Goal: Ask a question

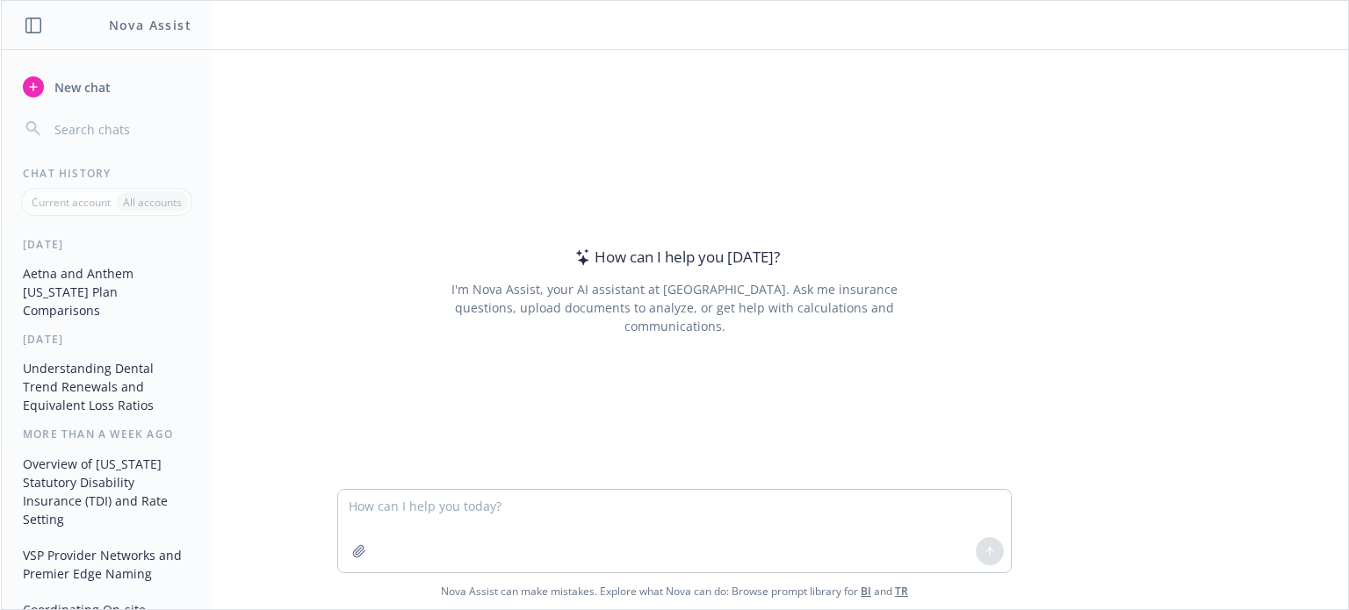
click at [657, 533] on textarea at bounding box center [674, 531] width 673 height 83
click at [403, 507] on textarea "What were the Health FSA contribution limits in [DATE], 2024 and 2025?" at bounding box center [674, 531] width 673 height 83
type textarea "What were/are the Health FSA contribution limits in [DATE], 2024 and 2025?"
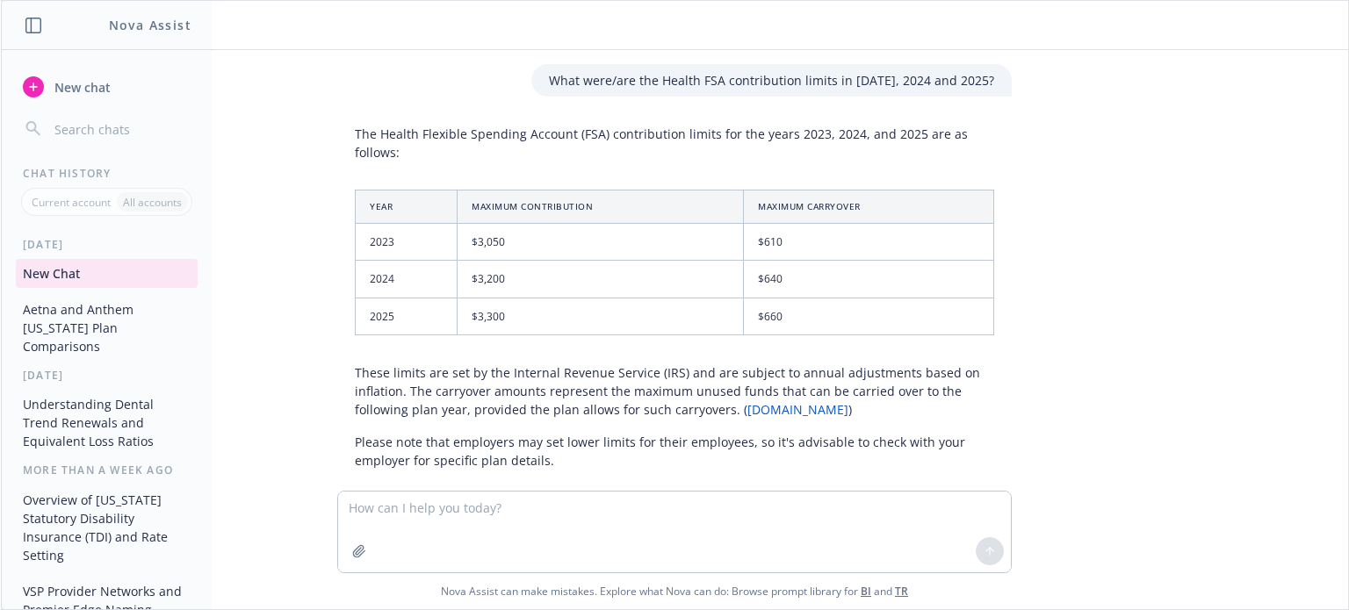
scroll to position [25, 0]
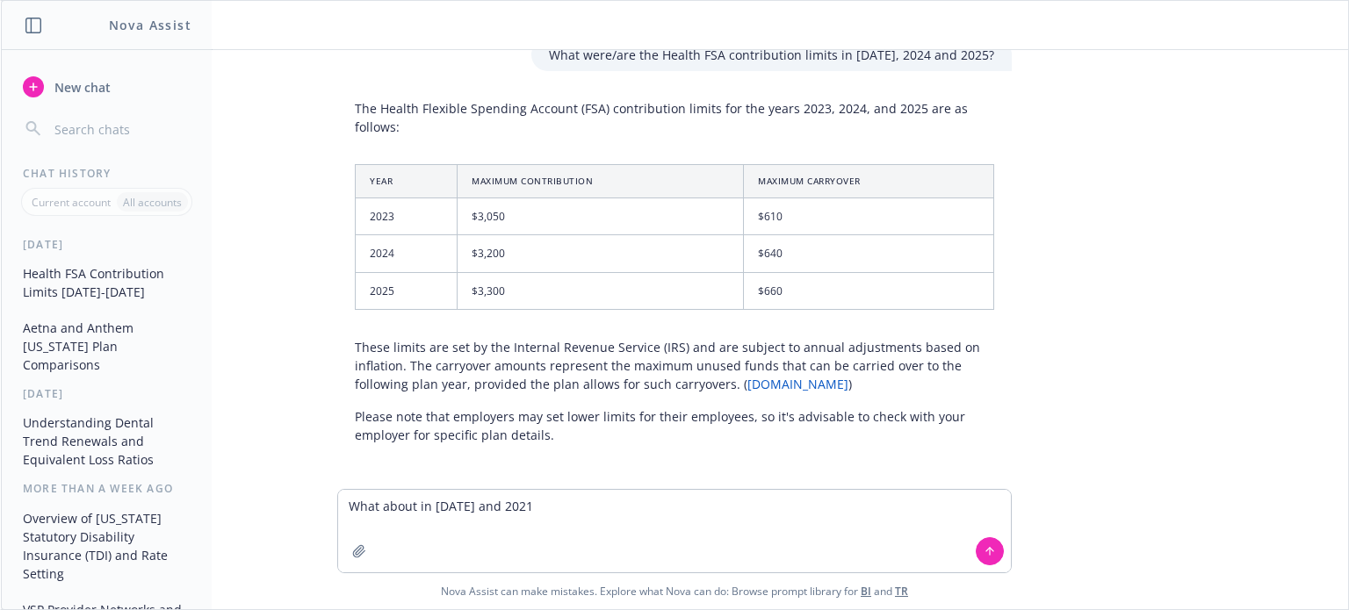
type textarea "What about in [DATE] and 2021?"
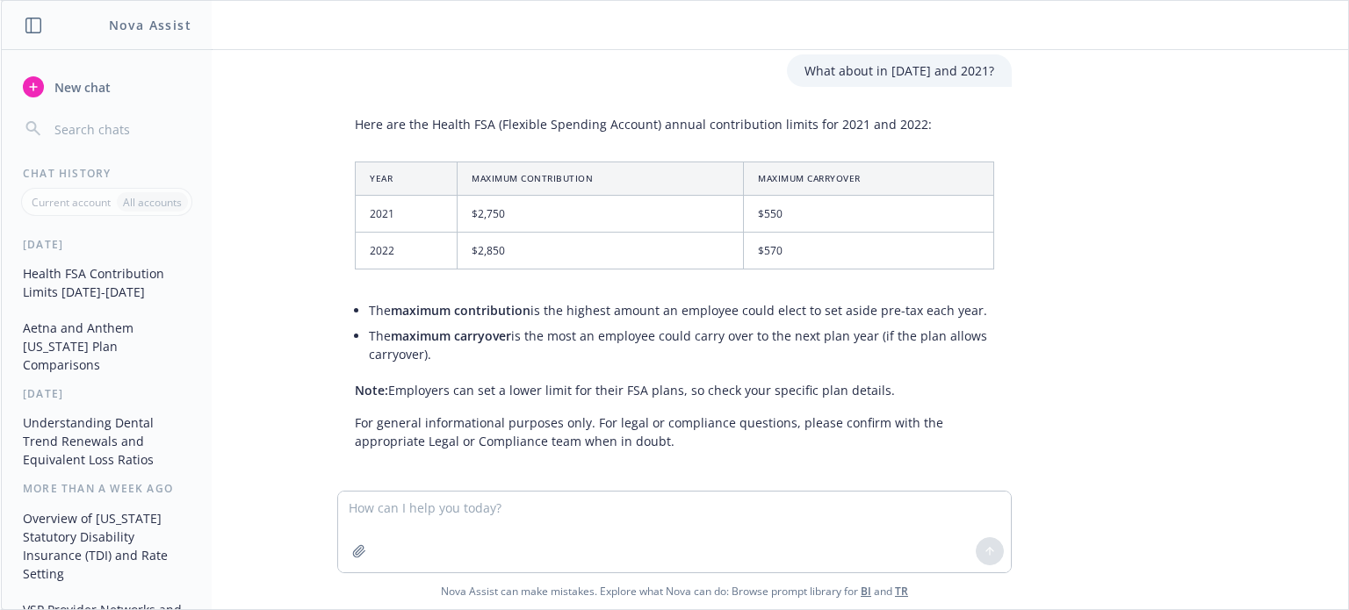
scroll to position [450, 0]
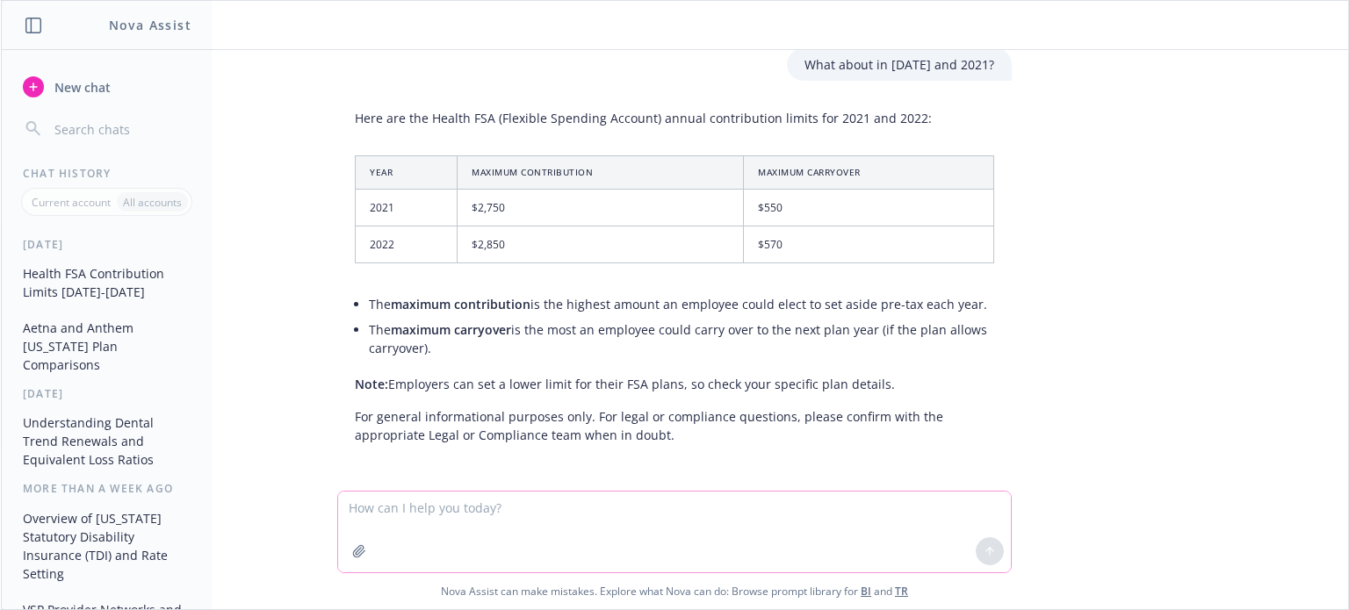
drag, startPoint x: 429, startPoint y: 518, endPoint x: 439, endPoint y: 513, distance: 11.8
click at [429, 517] on textarea at bounding box center [674, 532] width 673 height 81
type textarea "What is the projected limit for 2026?"
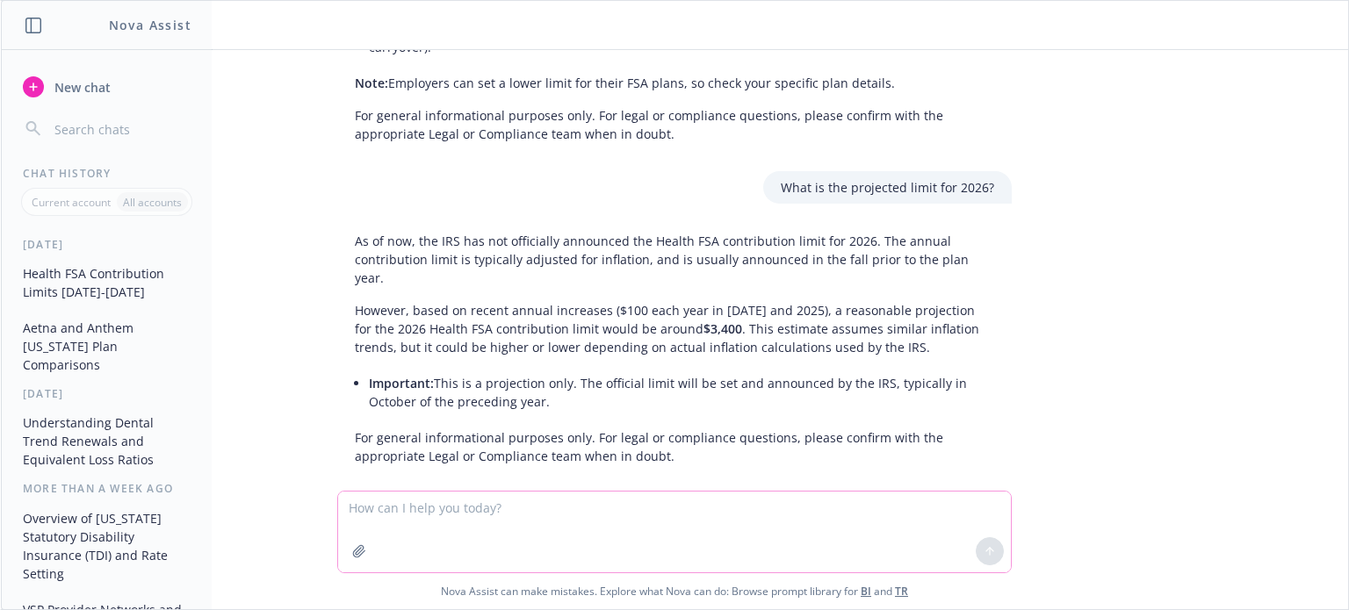
scroll to position [754, 0]
click at [393, 516] on textarea at bounding box center [674, 532] width 673 height 81
type textarea "What about the Commuter limits?"
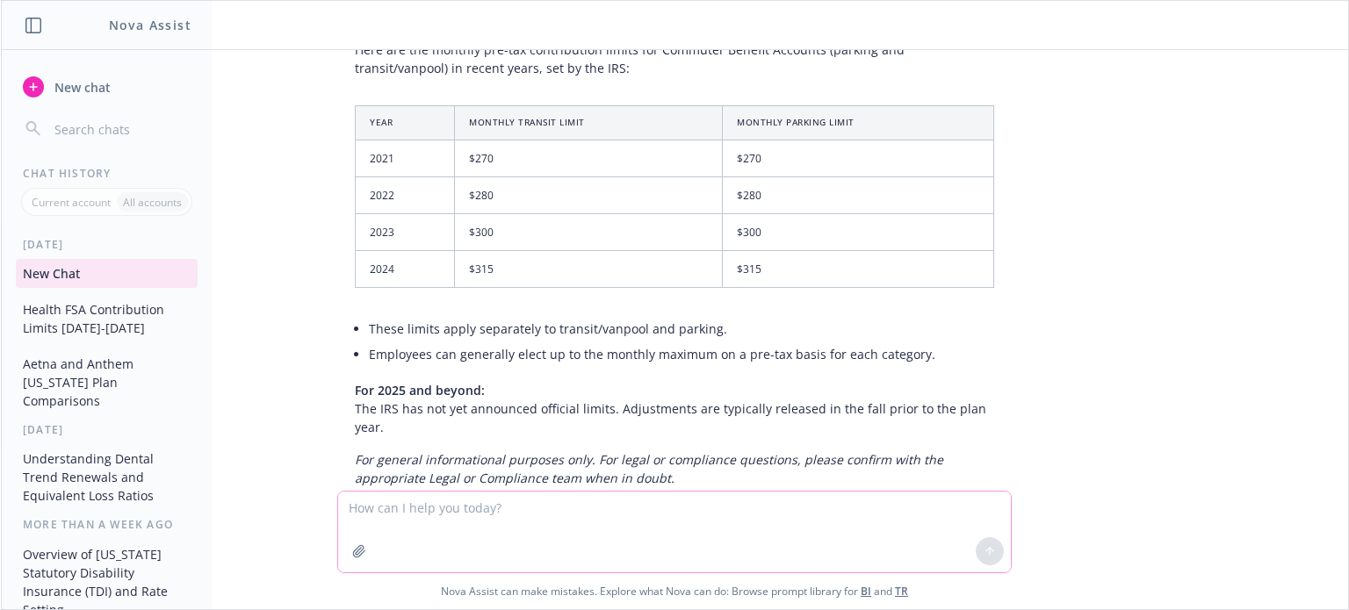
scroll to position [1270, 0]
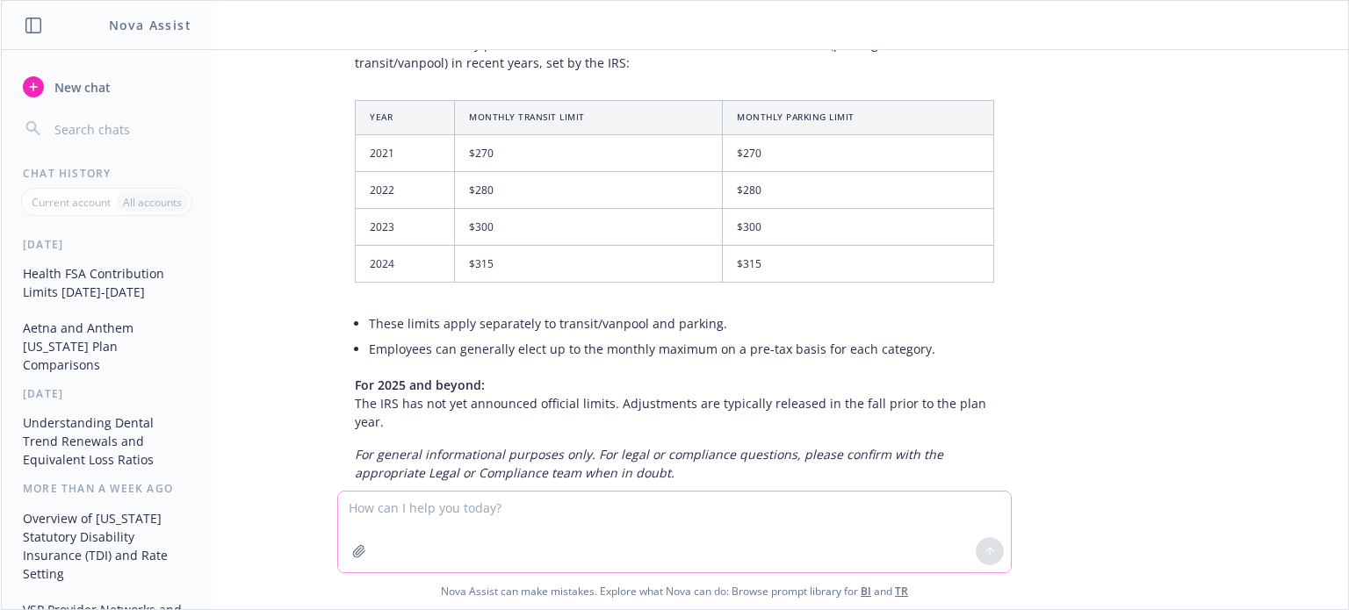
click at [511, 530] on textarea at bounding box center [674, 532] width 673 height 81
type textarea "I don't think that's right. The 2025 limits are available"
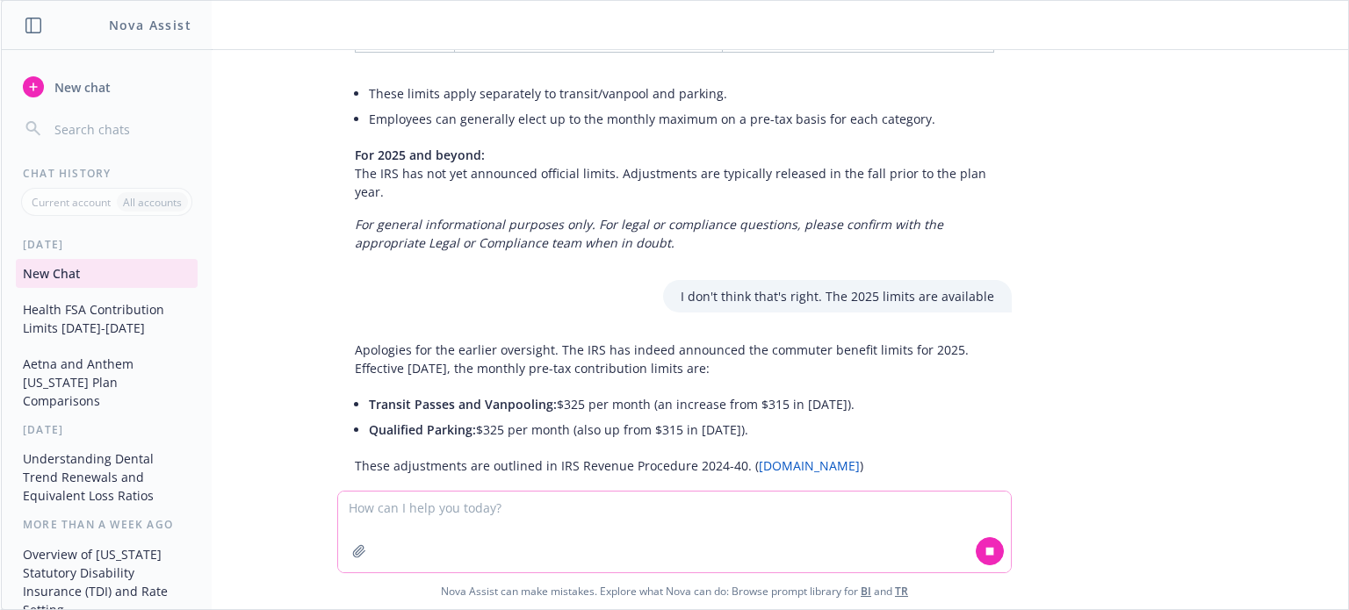
scroll to position [1525, 0]
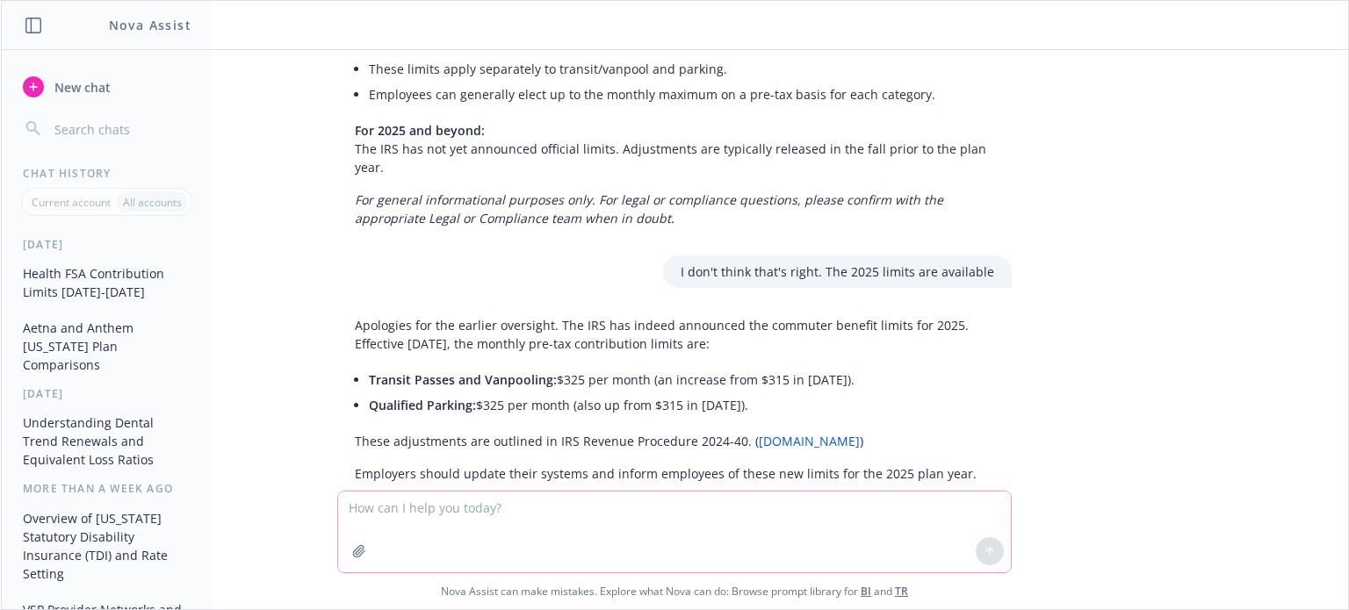
click at [564, 516] on textarea at bounding box center [674, 532] width 673 height 81
type textarea "Are there projections for 2026?"
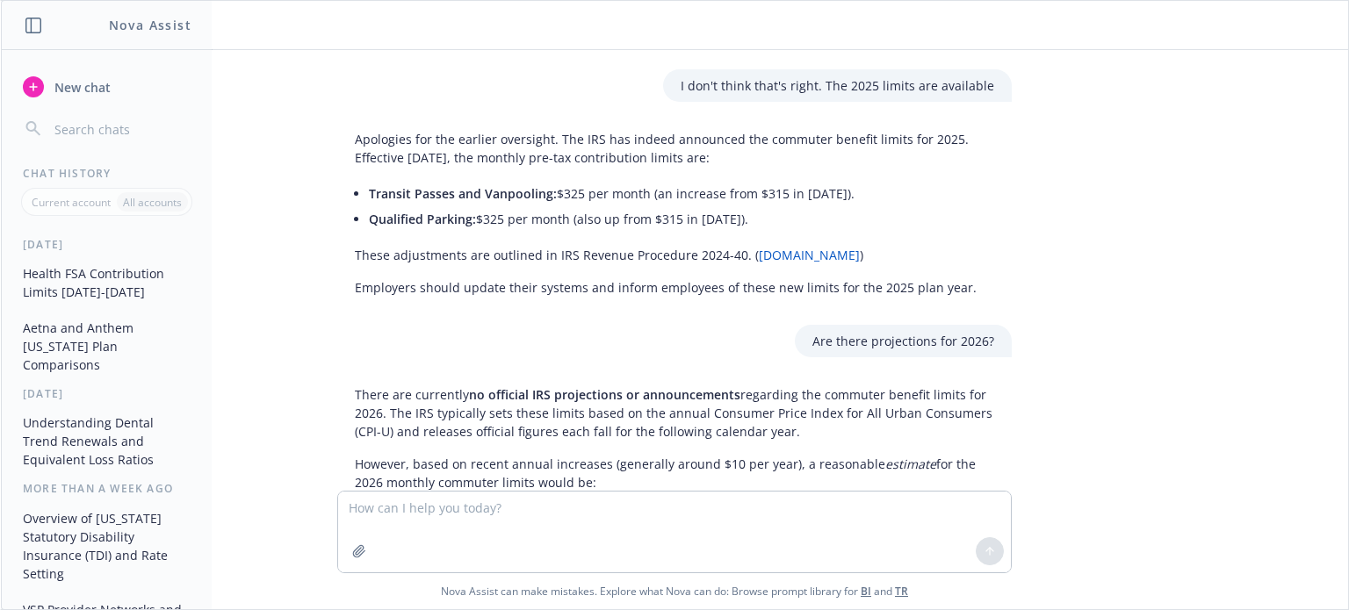
scroll to position [1887, 0]
